Goal: Feedback & Contribution: Contribute content

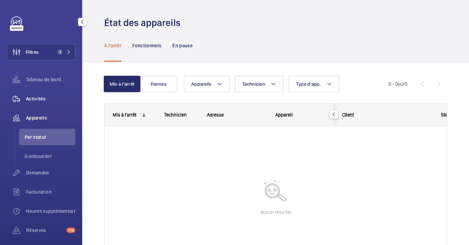
click at [39, 104] on div "Activités" at bounding box center [41, 99] width 69 height 16
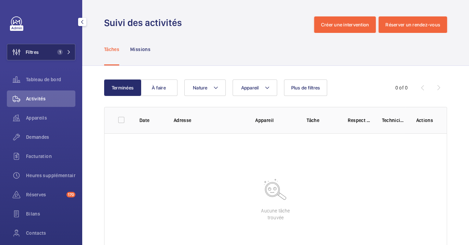
click at [37, 53] on span "Filtres" at bounding box center [32, 52] width 13 height 7
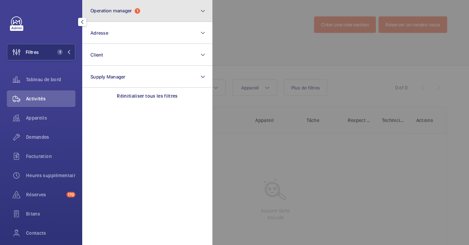
click at [112, 14] on button "Operation manager 1" at bounding box center [147, 11] width 130 height 22
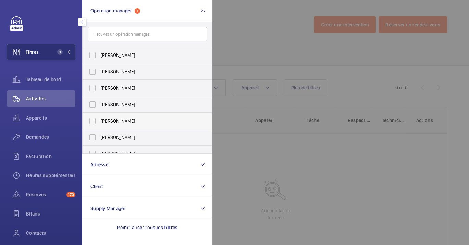
click at [135, 126] on label "[PERSON_NAME]" at bounding box center [142, 121] width 119 height 16
click at [99, 126] on input "[PERSON_NAME]" at bounding box center [93, 121] width 14 height 14
checkbox input "true"
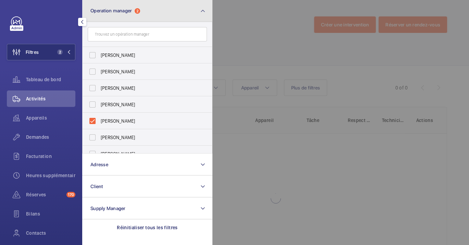
click at [159, 17] on button "Operation manager 2" at bounding box center [147, 11] width 130 height 22
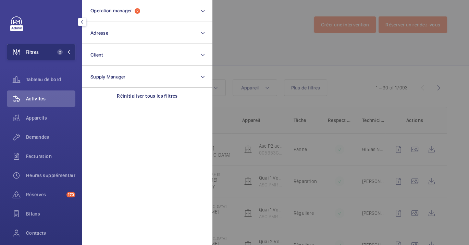
click at [252, 55] on div at bounding box center [447, 122] width 469 height 245
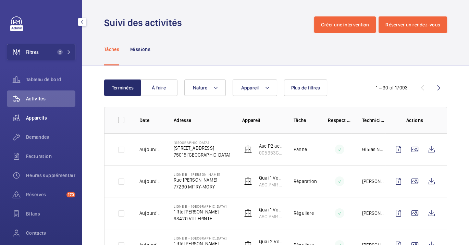
click at [35, 115] on span "Appareils" at bounding box center [50, 118] width 49 height 7
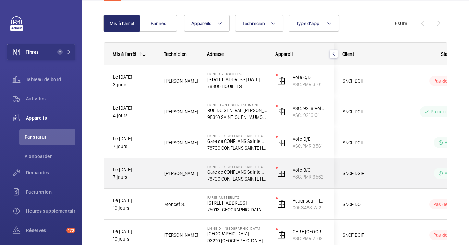
scroll to position [105, 0]
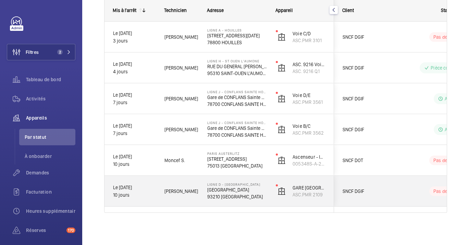
drag, startPoint x: 213, startPoint y: 189, endPoint x: 254, endPoint y: 220, distance: 51.7
click at [212, 190] on p "[GEOGRAPHIC_DATA]" at bounding box center [237, 190] width 60 height 7
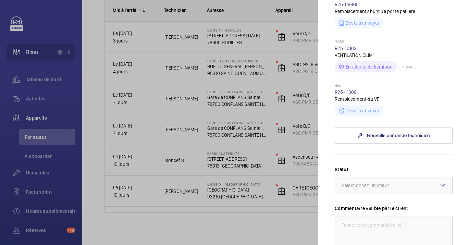
scroll to position [413, 0]
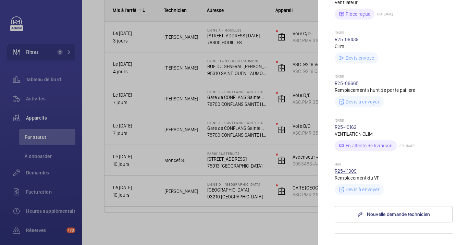
click at [350, 169] on link "R25-11309" at bounding box center [346, 170] width 22 height 5
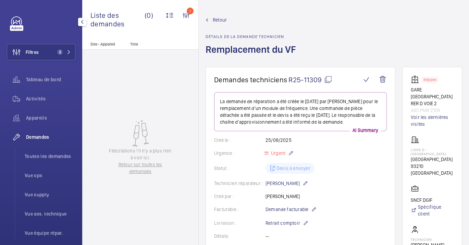
click at [32, 137] on span "Demandes" at bounding box center [50, 137] width 49 height 7
click at [29, 117] on span "Appareils" at bounding box center [50, 118] width 49 height 7
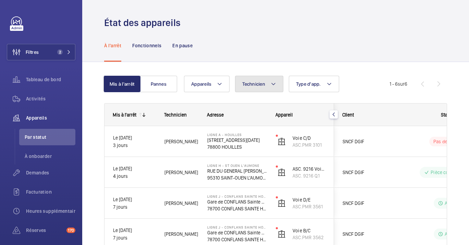
click at [258, 86] on span "Technicien" at bounding box center [253, 83] width 23 height 5
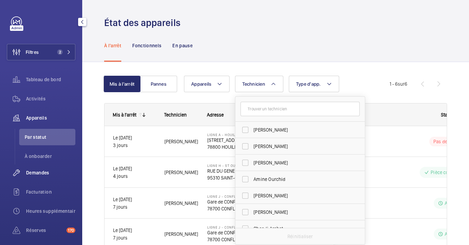
click at [23, 174] on wm-front-icon-button at bounding box center [16, 173] width 19 height 16
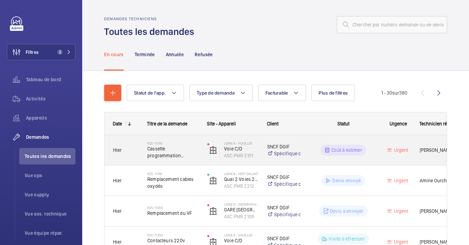
click at [153, 145] on h2 "R25-11318" at bounding box center [172, 143] width 51 height 4
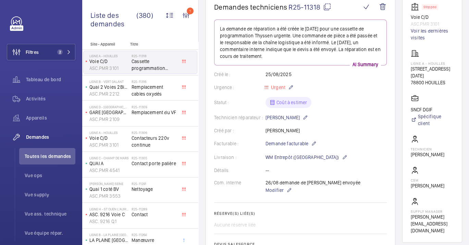
scroll to position [38, 0]
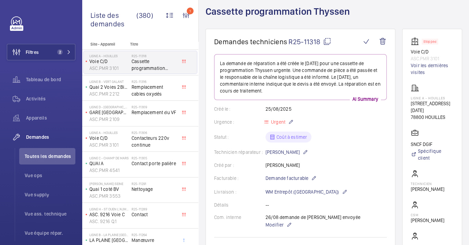
drag, startPoint x: 329, startPoint y: 40, endPoint x: 330, endPoint y: 44, distance: 3.4
click at [329, 40] on mat-icon at bounding box center [327, 41] width 8 height 8
click at [38, 112] on div "Appareils" at bounding box center [41, 118] width 69 height 16
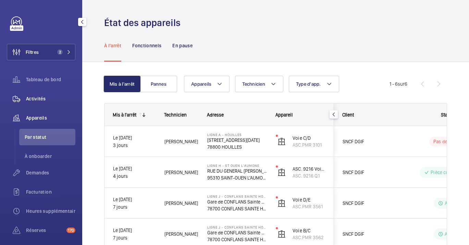
click at [30, 104] on div "Activités" at bounding box center [41, 99] width 69 height 16
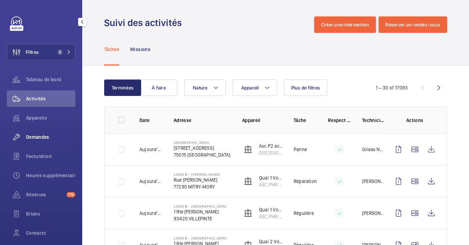
click at [32, 134] on span "Demandes" at bounding box center [50, 137] width 49 height 7
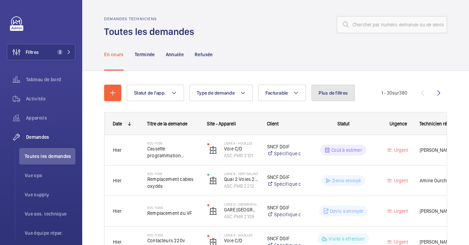
click at [322, 97] on button "Plus de filtres" at bounding box center [334, 93] width 44 height 16
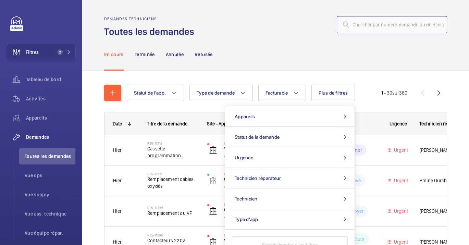
click at [383, 24] on input "text" at bounding box center [392, 24] width 110 height 17
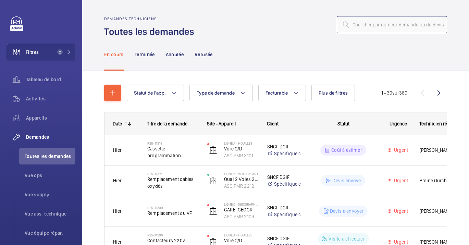
paste input "R25-11309"
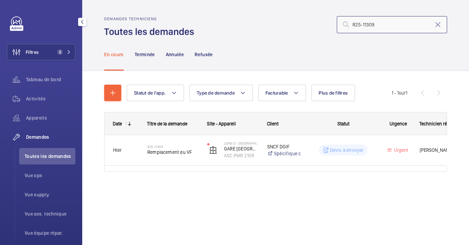
type input "R25-11309"
click at [49, 153] on span "Toutes les demandes" at bounding box center [50, 156] width 51 height 7
click at [35, 174] on span "Vue ops" at bounding box center [50, 175] width 51 height 7
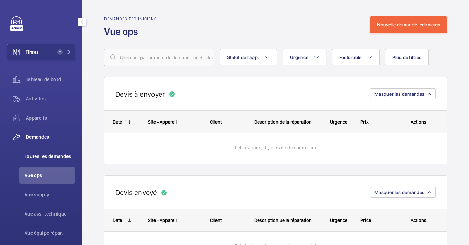
click at [50, 153] on span "Toutes les demandes" at bounding box center [50, 156] width 51 height 7
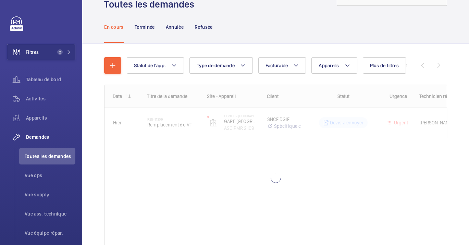
scroll to position [38, 0]
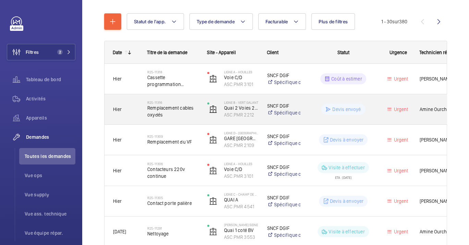
scroll to position [76, 0]
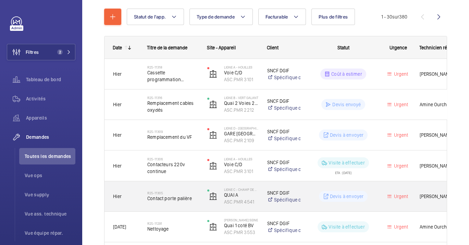
click at [196, 203] on div "R25-11305 Contact porte palière" at bounding box center [172, 197] width 51 height 20
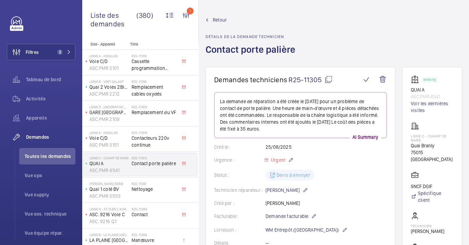
click at [330, 81] on mat-icon at bounding box center [329, 79] width 8 height 8
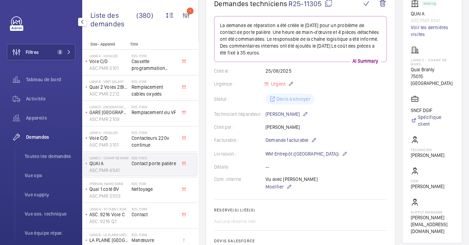
click at [43, 148] on div "Demandes Toutes les demandes Vue ops Vue supply Vue ass. technique Vue équipe r…" at bounding box center [41, 185] width 69 height 112
click at [41, 159] on span "Toutes les demandes" at bounding box center [50, 156] width 51 height 7
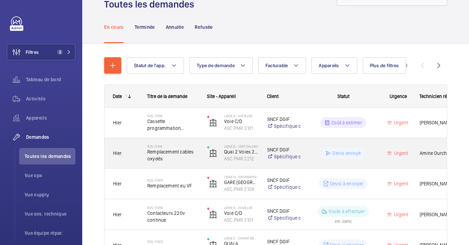
scroll to position [38, 0]
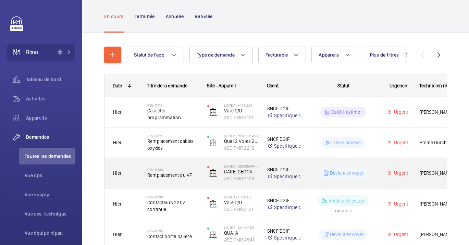
click at [190, 175] on div "R25-11309 Remplacement du VF" at bounding box center [168, 173] width 59 height 31
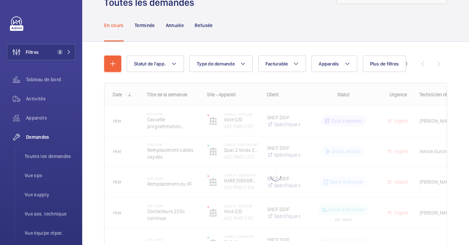
scroll to position [63, 0]
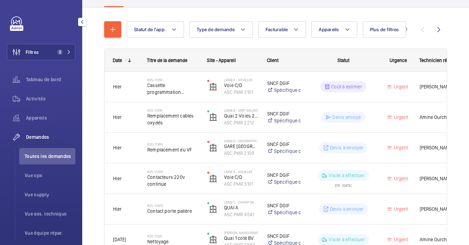
click at [51, 151] on li "Toutes les demandes" at bounding box center [47, 156] width 56 height 16
click at [57, 155] on span "Toutes les demandes" at bounding box center [50, 156] width 51 height 7
click at [42, 114] on div "Appareils" at bounding box center [41, 118] width 69 height 16
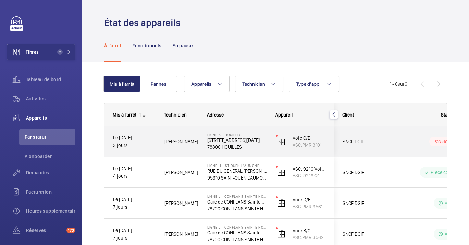
click at [226, 145] on p "78800 HOUILLES" at bounding box center [237, 147] width 60 height 7
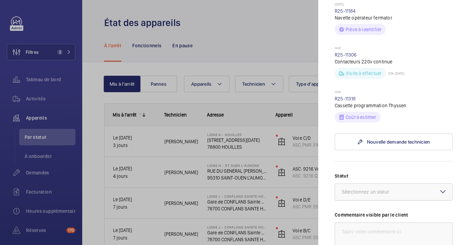
scroll to position [343, 0]
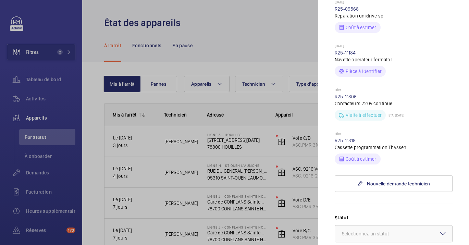
click at [224, 165] on div at bounding box center [234, 122] width 469 height 245
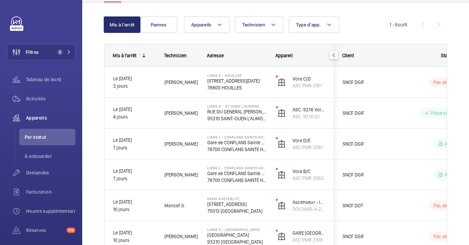
scroll to position [105, 0]
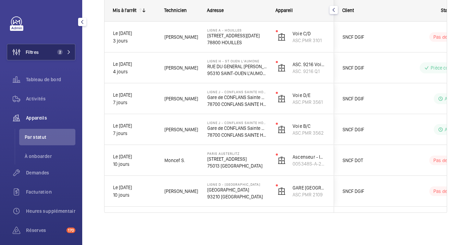
click at [66, 47] on button "Filtres 2" at bounding box center [41, 52] width 69 height 16
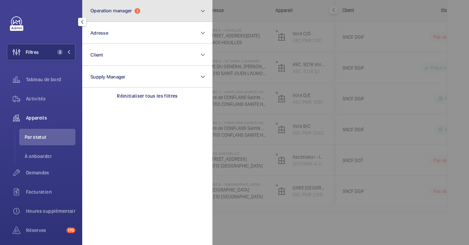
click at [114, 9] on span "Operation manager" at bounding box center [111, 10] width 41 height 5
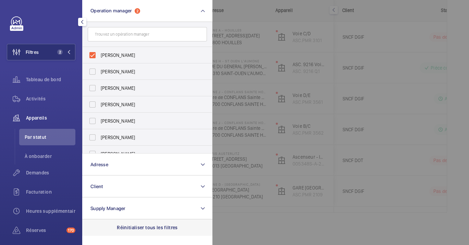
click at [158, 222] on div "Réinitialiser tous les filtres" at bounding box center [147, 227] width 130 height 16
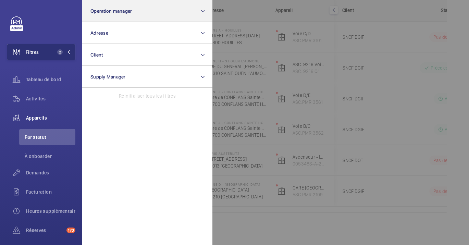
scroll to position [55, 0]
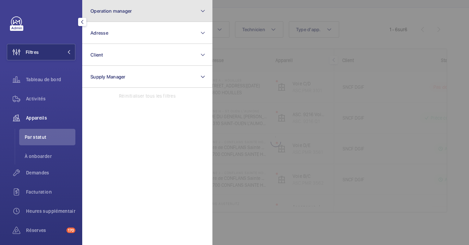
click at [117, 8] on button "Operation manager" at bounding box center [147, 11] width 130 height 22
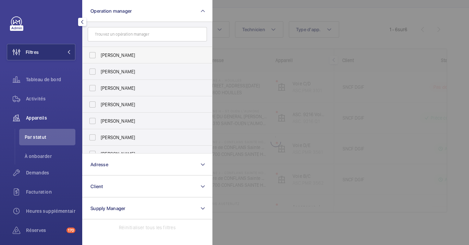
click at [120, 53] on span "[PERSON_NAME]" at bounding box center [148, 55] width 94 height 7
click at [99, 53] on input "[PERSON_NAME]" at bounding box center [93, 55] width 14 height 14
click at [131, 56] on span "[PERSON_NAME]" at bounding box center [148, 55] width 94 height 7
click at [99, 56] on input "[PERSON_NAME]" at bounding box center [93, 55] width 14 height 14
checkbox input "false"
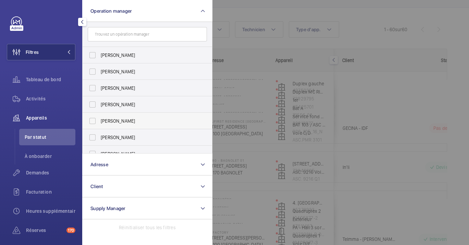
click at [129, 123] on span "[PERSON_NAME]" at bounding box center [148, 121] width 94 height 7
click at [99, 123] on input "[PERSON_NAME]" at bounding box center [93, 121] width 14 height 14
checkbox input "true"
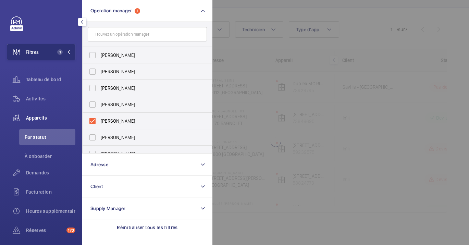
click at [335, 157] on div at bounding box center [447, 122] width 469 height 245
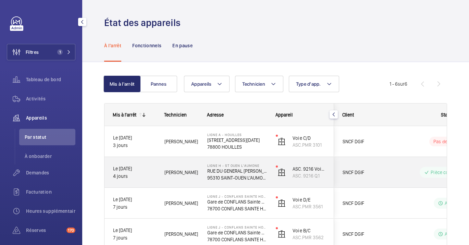
scroll to position [105, 0]
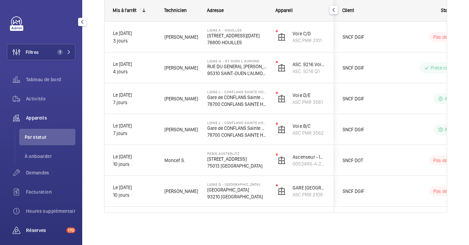
click at [40, 229] on span "Réserves" at bounding box center [45, 230] width 38 height 7
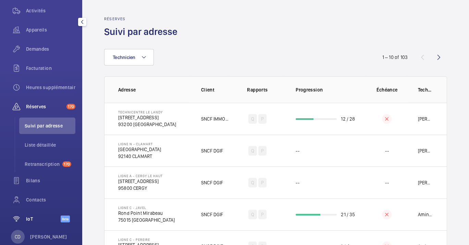
scroll to position [103, 0]
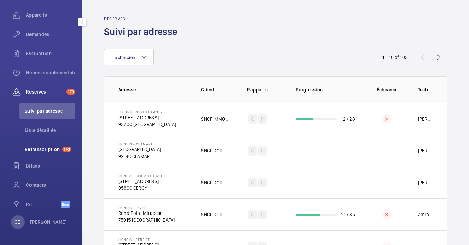
click at [55, 149] on span "Retranscription" at bounding box center [42, 149] width 35 height 7
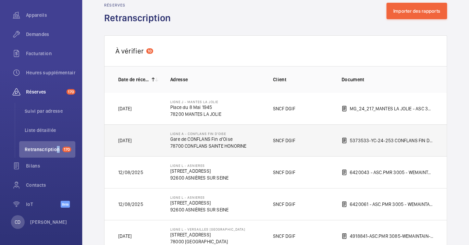
scroll to position [9, 0]
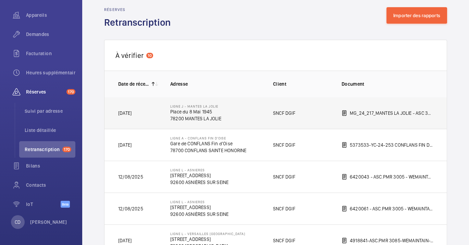
click at [208, 114] on p "Place du 8 Mai 1945" at bounding box center [195, 111] width 51 height 7
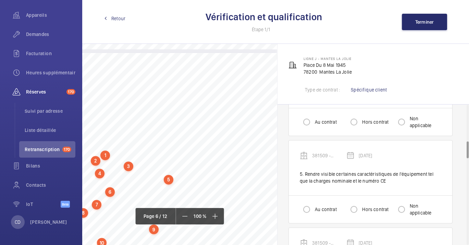
scroll to position [1981, 79]
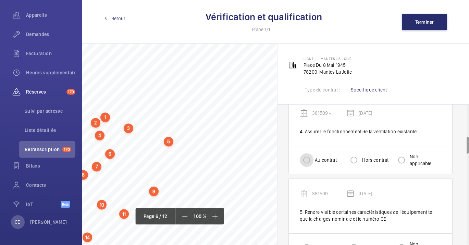
click at [311, 159] on input "Au contrat" at bounding box center [307, 160] width 14 height 14
radio input "true"
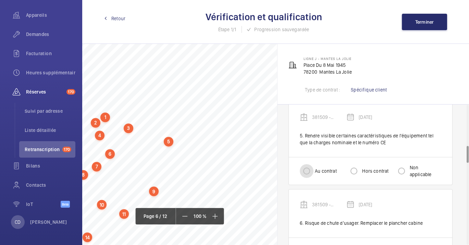
click at [307, 165] on input "Au contrat" at bounding box center [307, 171] width 14 height 14
radio input "true"
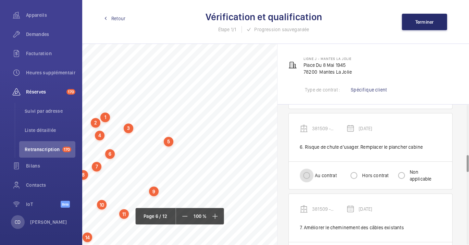
click at [308, 177] on input "Au contrat" at bounding box center [307, 176] width 14 height 14
radio input "true"
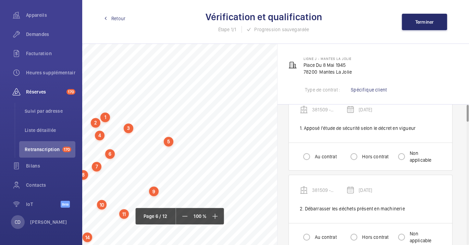
scroll to position [0, 0]
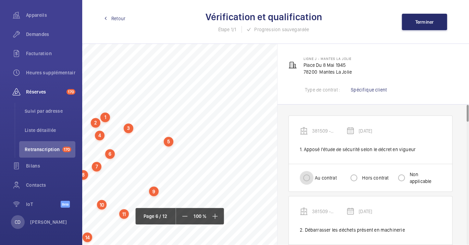
click at [304, 174] on input "Au contrat" at bounding box center [307, 178] width 14 height 14
radio input "true"
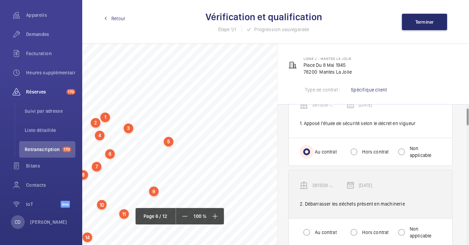
scroll to position [38, 0]
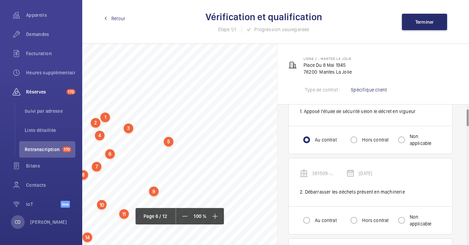
click at [307, 211] on div "Au contrat Hors contrat Non applicable" at bounding box center [371, 220] width 164 height 28
click at [306, 214] on input "Au contrat" at bounding box center [307, 221] width 14 height 14
radio input "true"
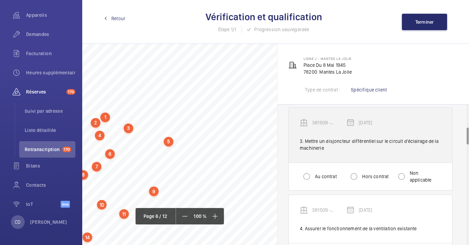
scroll to position [190, 0]
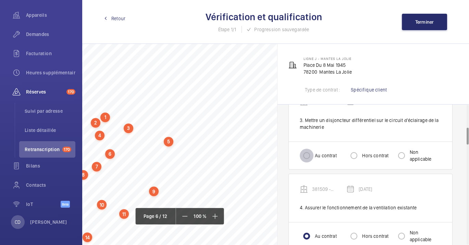
click at [309, 155] on input "Au contrat" at bounding box center [307, 156] width 14 height 14
radio input "true"
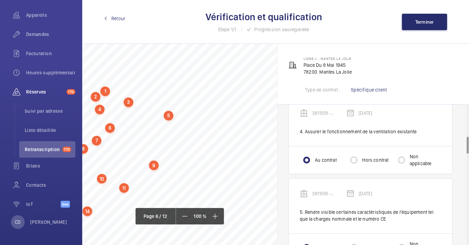
scroll to position [2019, 79]
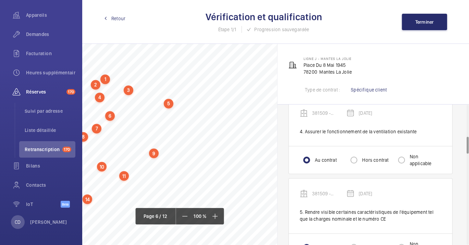
drag, startPoint x: 268, startPoint y: 243, endPoint x: 247, endPoint y: 246, distance: 20.8
click at [247, 245] on html "Filtres 1 Tableau de bord Activités Appareils Demandes Facturation Heures suppl…" at bounding box center [234, 122] width 469 height 245
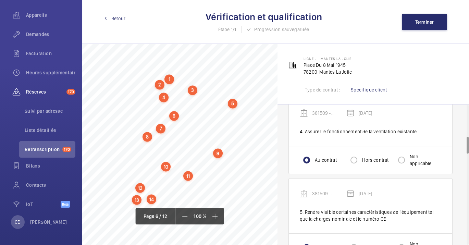
scroll to position [2019, 0]
